Goal: Information Seeking & Learning: Learn about a topic

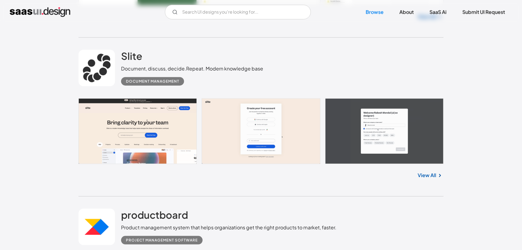
scroll to position [669, 0]
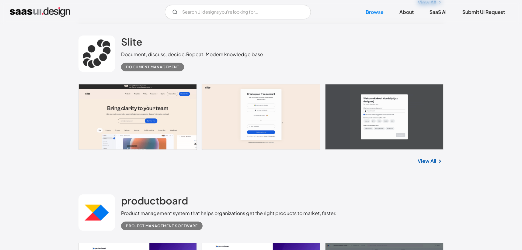
click at [439, 163] on img at bounding box center [439, 161] width 7 height 7
click at [437, 160] on img at bounding box center [439, 161] width 7 height 7
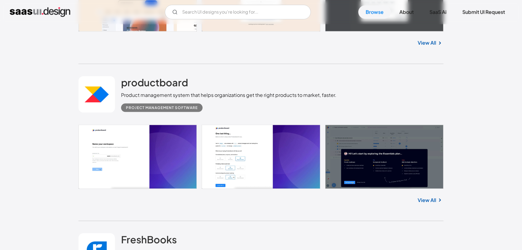
scroll to position [791, 0]
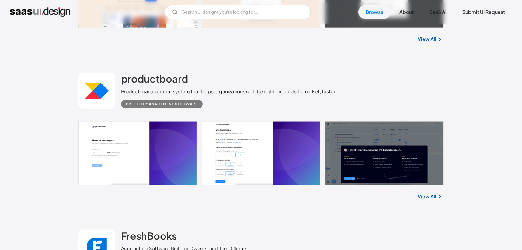
click at [434, 197] on link "View All" at bounding box center [427, 196] width 19 height 7
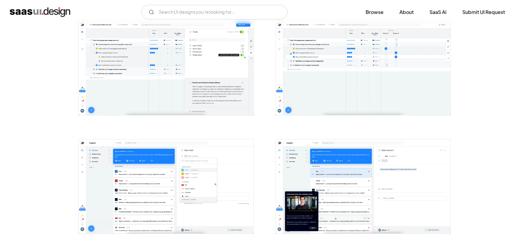
drag, startPoint x: 464, startPoint y: 154, endPoint x: 463, endPoint y: 59, distance: 94.7
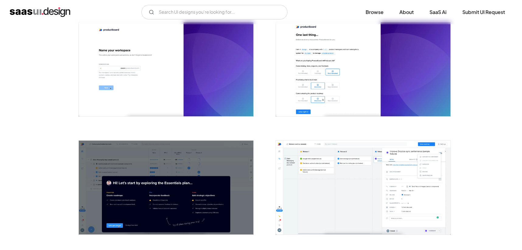
scroll to position [39, 0]
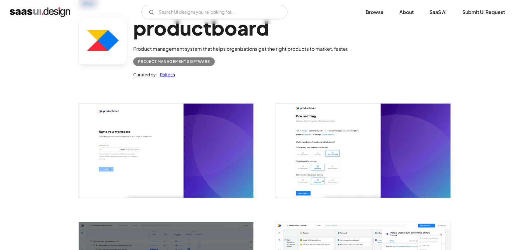
click at [207, 144] on img "open lightbox" at bounding box center [166, 151] width 175 height 94
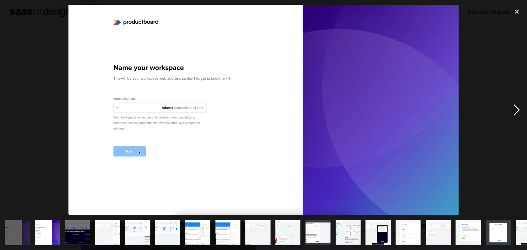
click at [512, 106] on div "next image" at bounding box center [516, 110] width 21 height 210
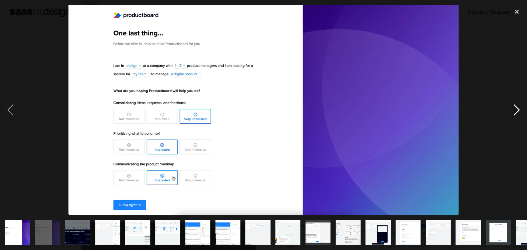
click at [512, 106] on div "next image" at bounding box center [516, 110] width 21 height 210
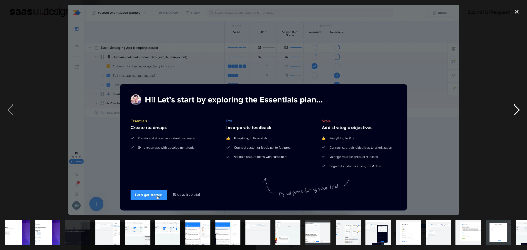
click at [512, 106] on div "next image" at bounding box center [516, 110] width 21 height 210
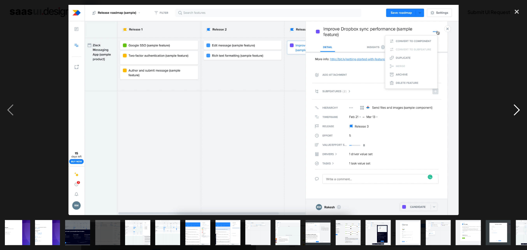
click at [512, 106] on div "next image" at bounding box center [516, 110] width 21 height 210
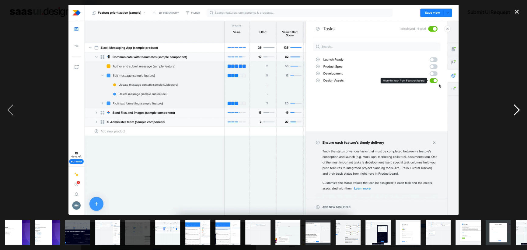
click at [512, 106] on div "next image" at bounding box center [516, 110] width 21 height 210
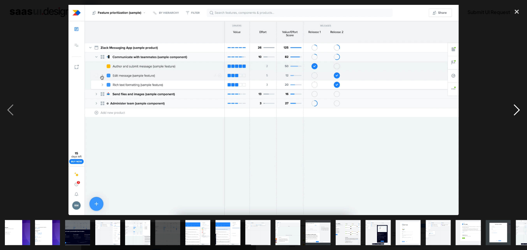
click at [511, 106] on div "next image" at bounding box center [516, 110] width 21 height 210
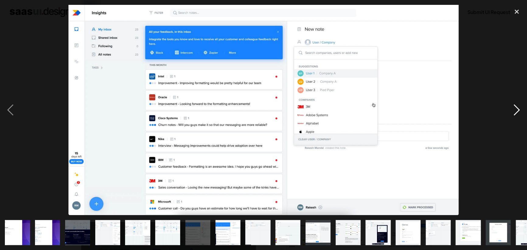
click at [511, 106] on div "next image" at bounding box center [516, 110] width 21 height 210
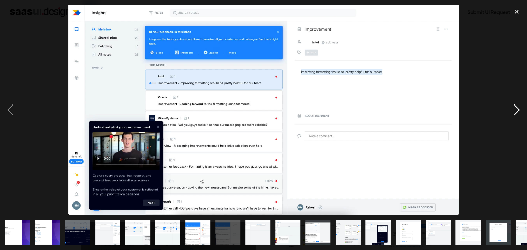
click at [511, 106] on div "next image" at bounding box center [516, 110] width 21 height 210
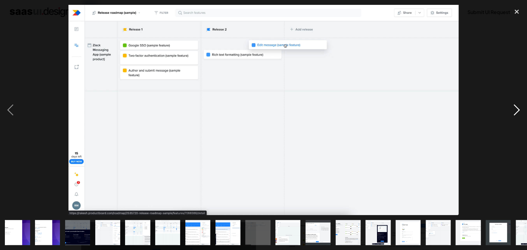
click at [511, 106] on div "next image" at bounding box center [516, 110] width 21 height 210
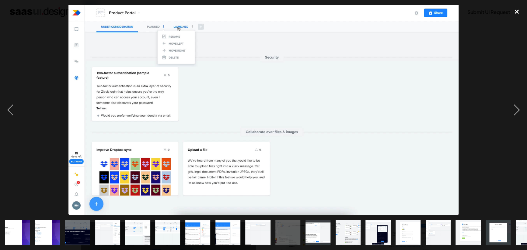
click at [516, 12] on div "close lightbox" at bounding box center [516, 11] width 21 height 13
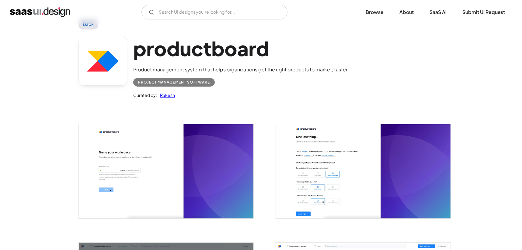
scroll to position [0, 0]
